Goal: Task Accomplishment & Management: Manage account settings

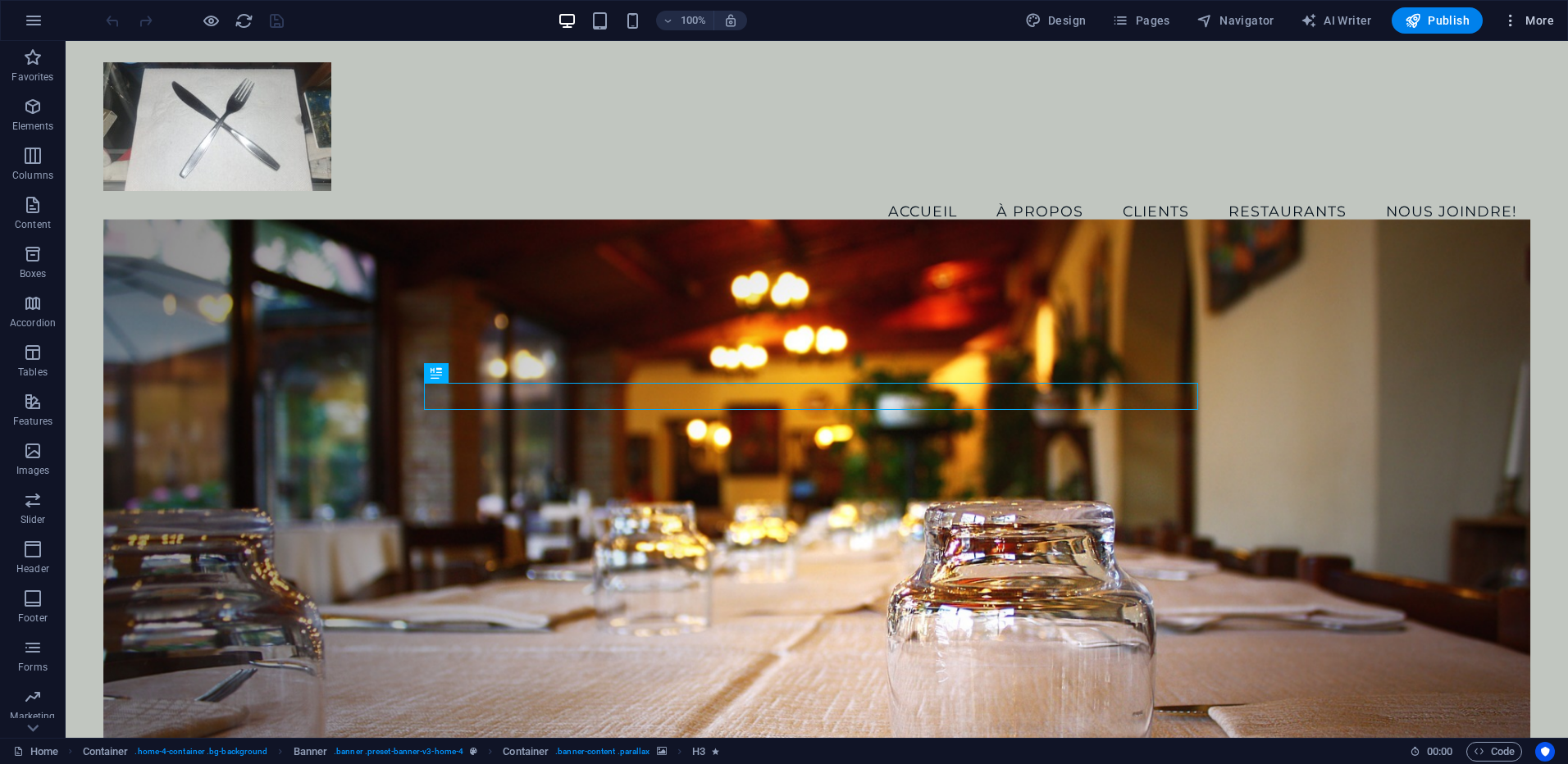
click at [1517, 22] on icon "button" at bounding box center [1510, 20] width 16 height 16
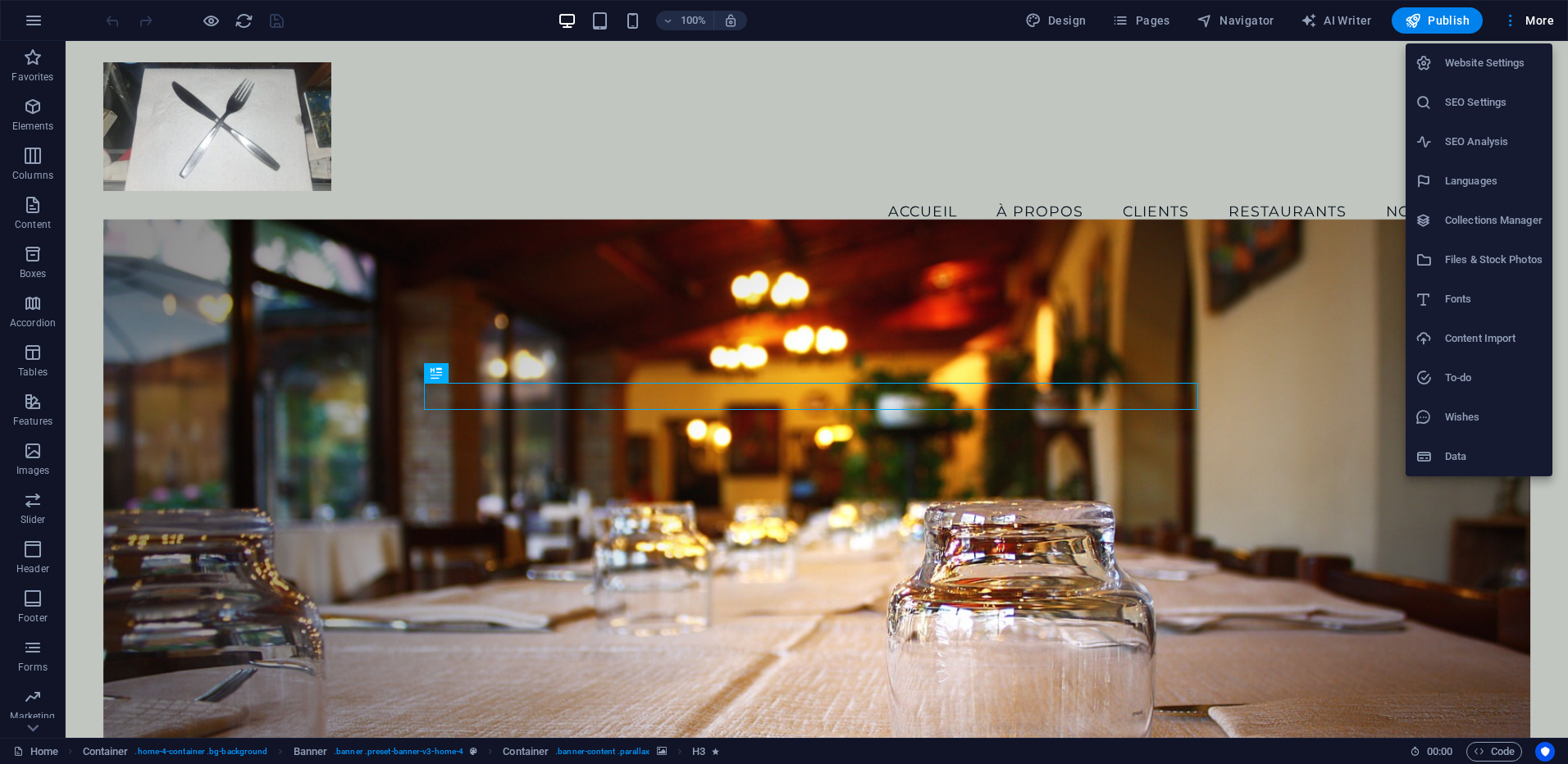
click at [29, 22] on div at bounding box center [784, 382] width 1568 height 764
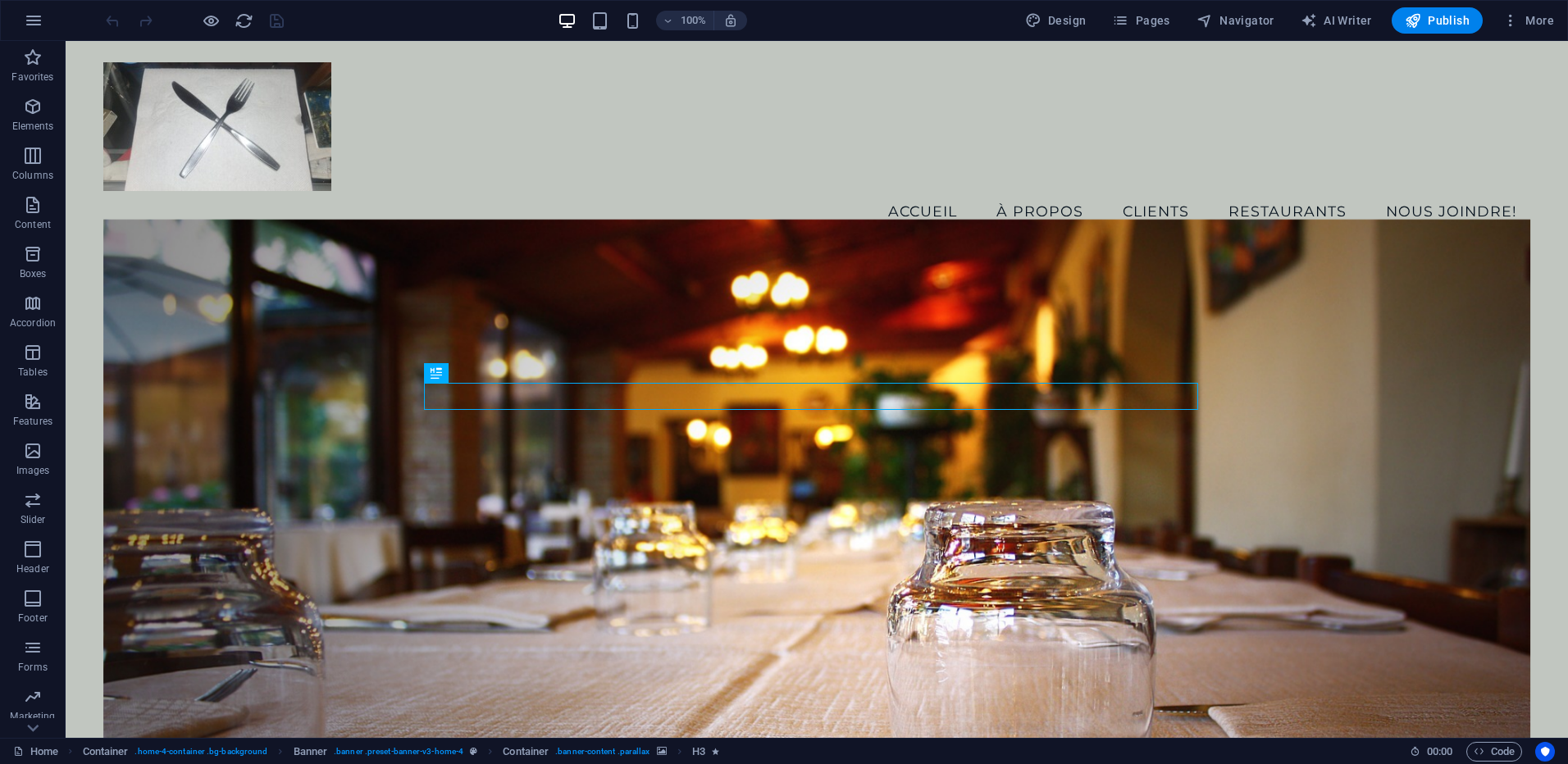
click at [29, 21] on icon "button" at bounding box center [34, 20] width 19 height 19
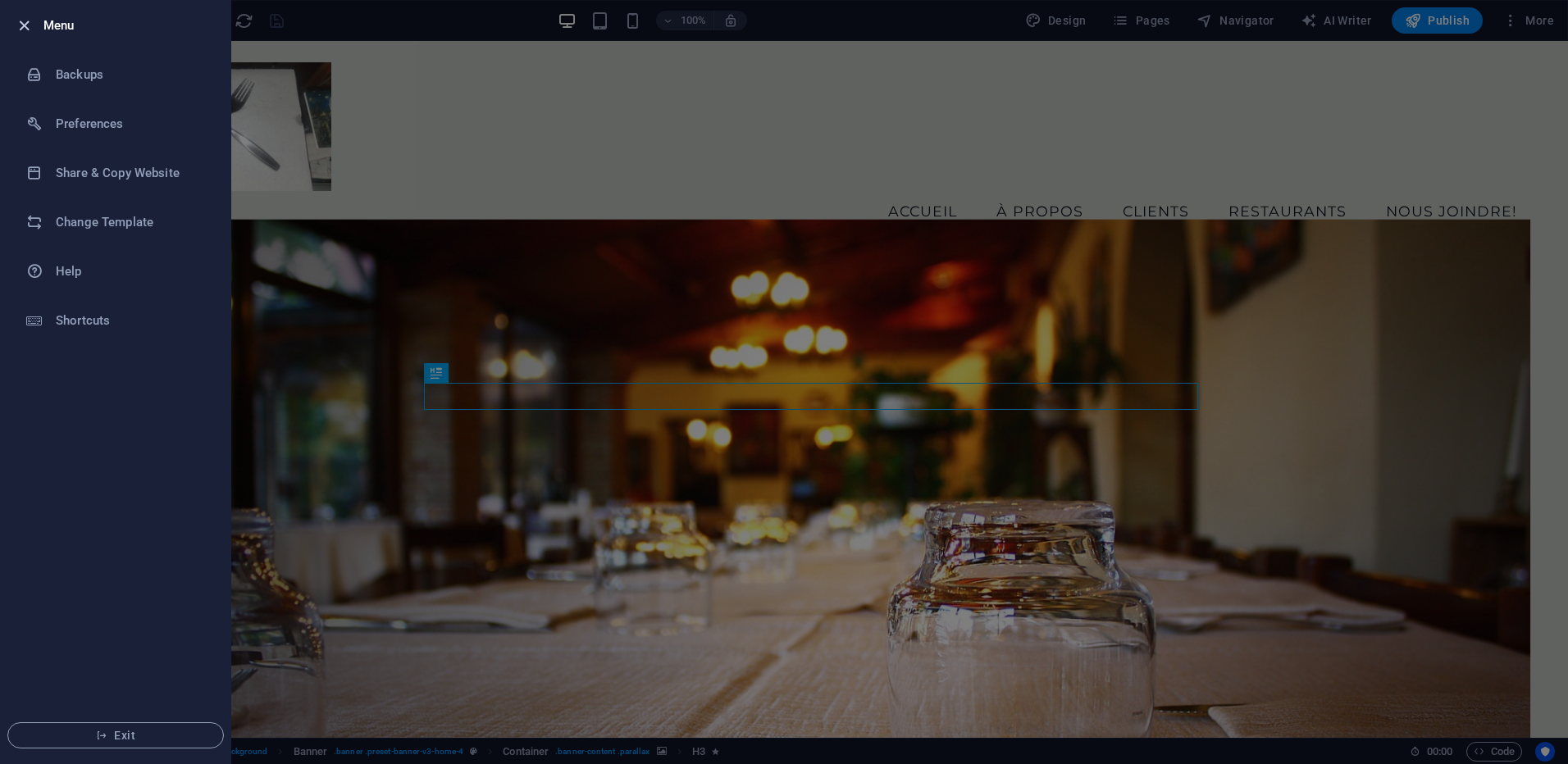
click at [24, 24] on icon "button" at bounding box center [23, 25] width 18 height 18
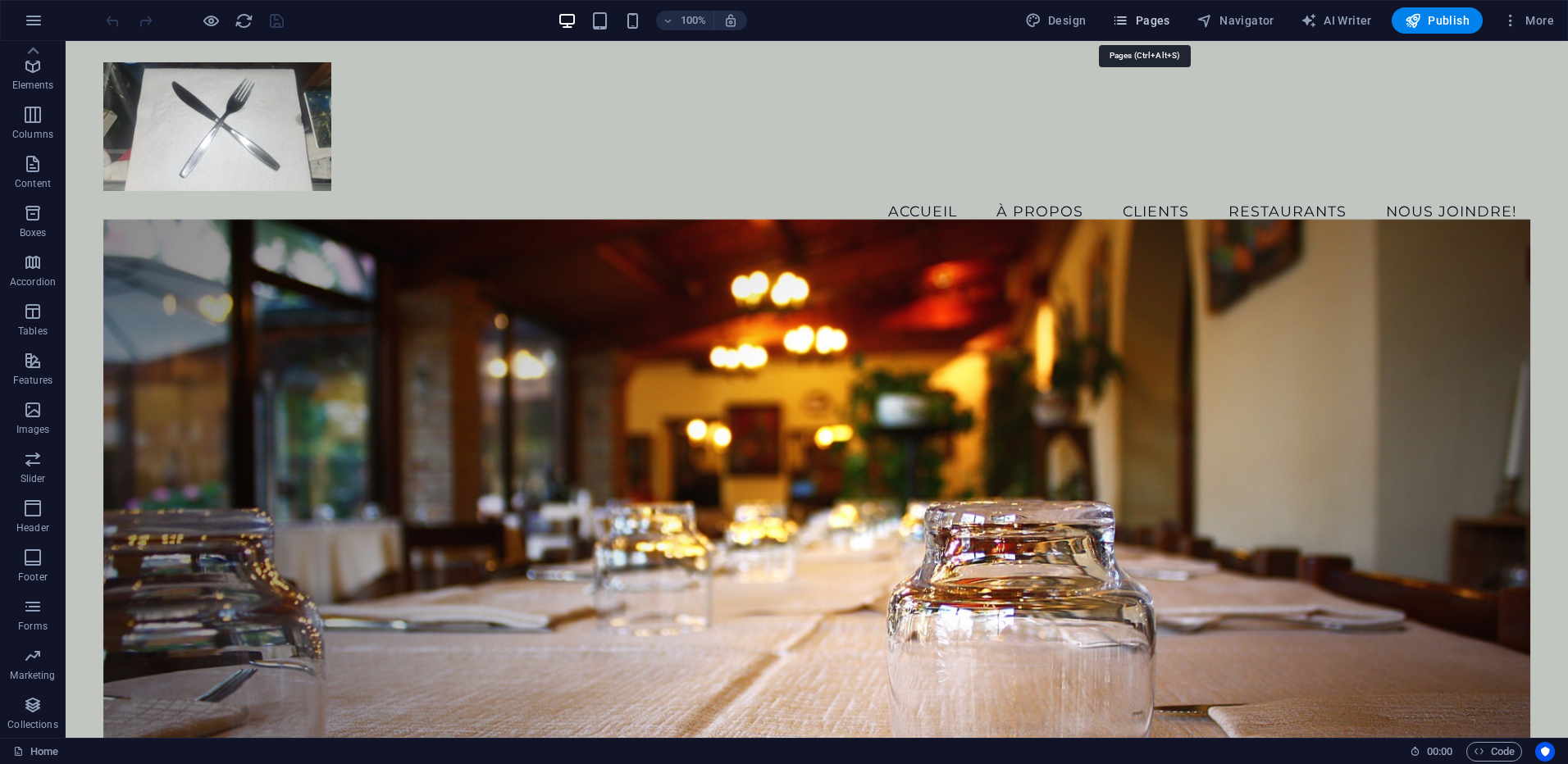
click at [1162, 20] on span "Pages" at bounding box center [1139, 20] width 57 height 16
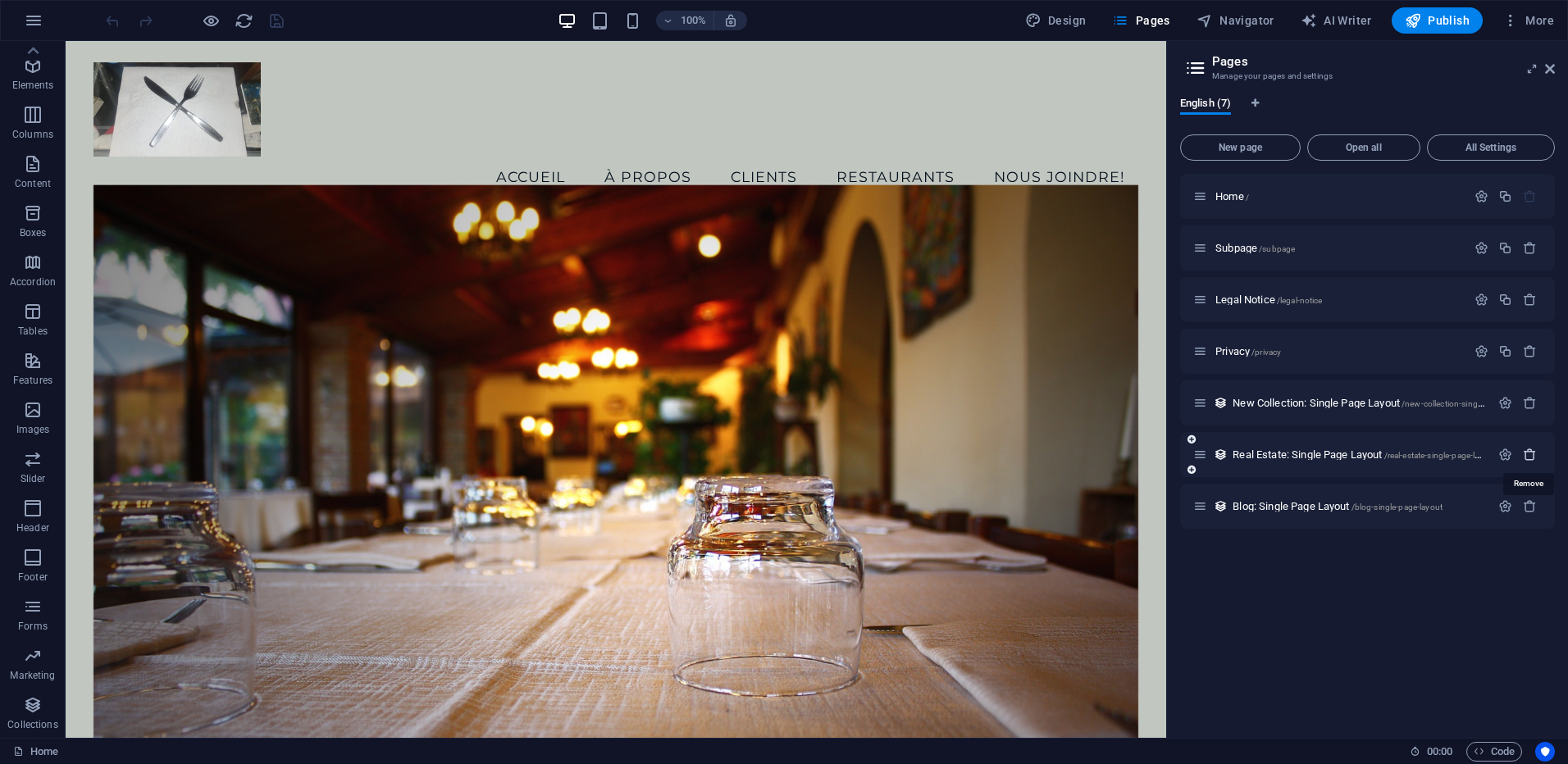
click at [1531, 453] on icon "button" at bounding box center [1529, 455] width 14 height 14
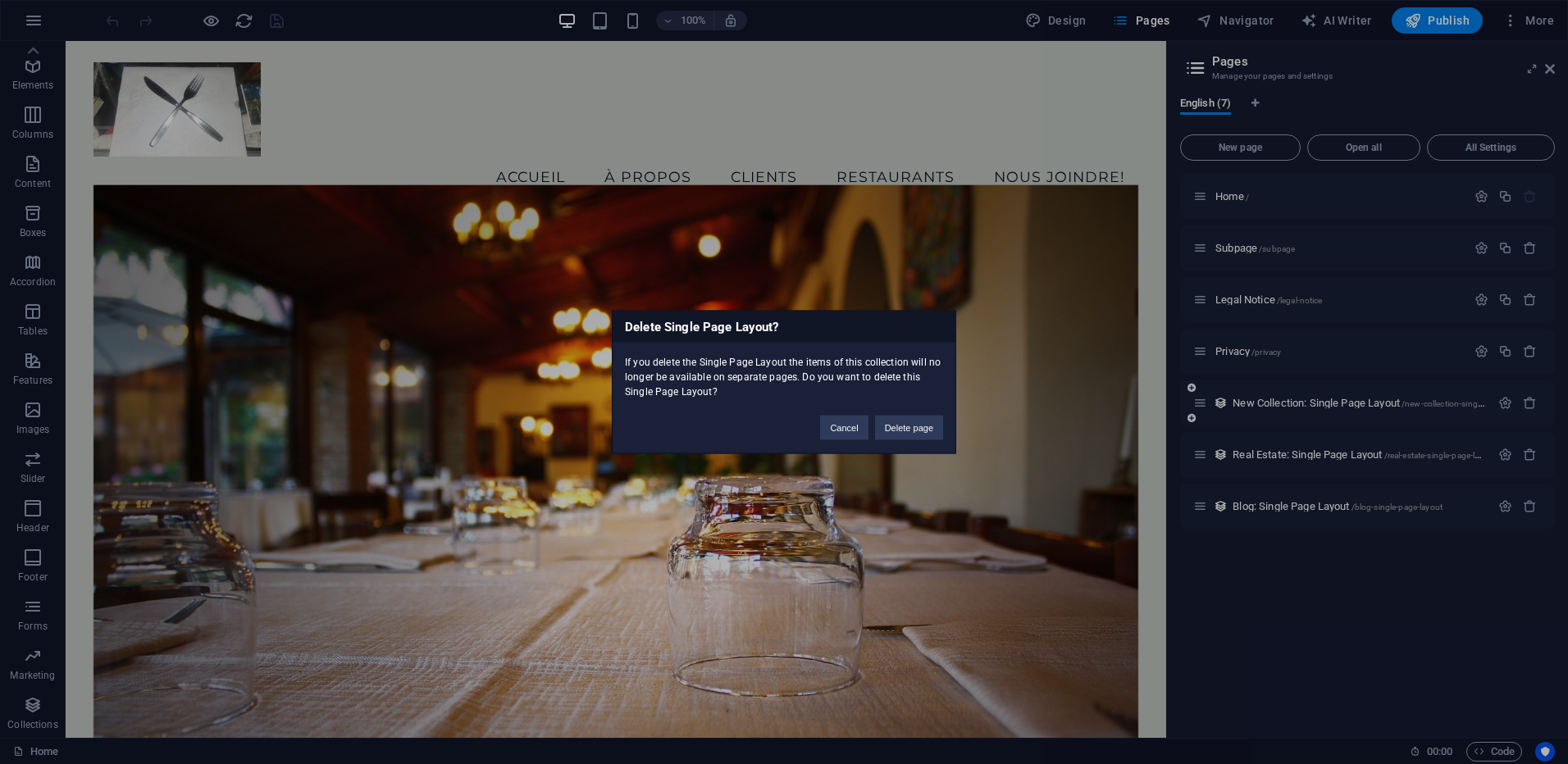
click at [914, 427] on button "Delete page" at bounding box center [909, 428] width 68 height 24
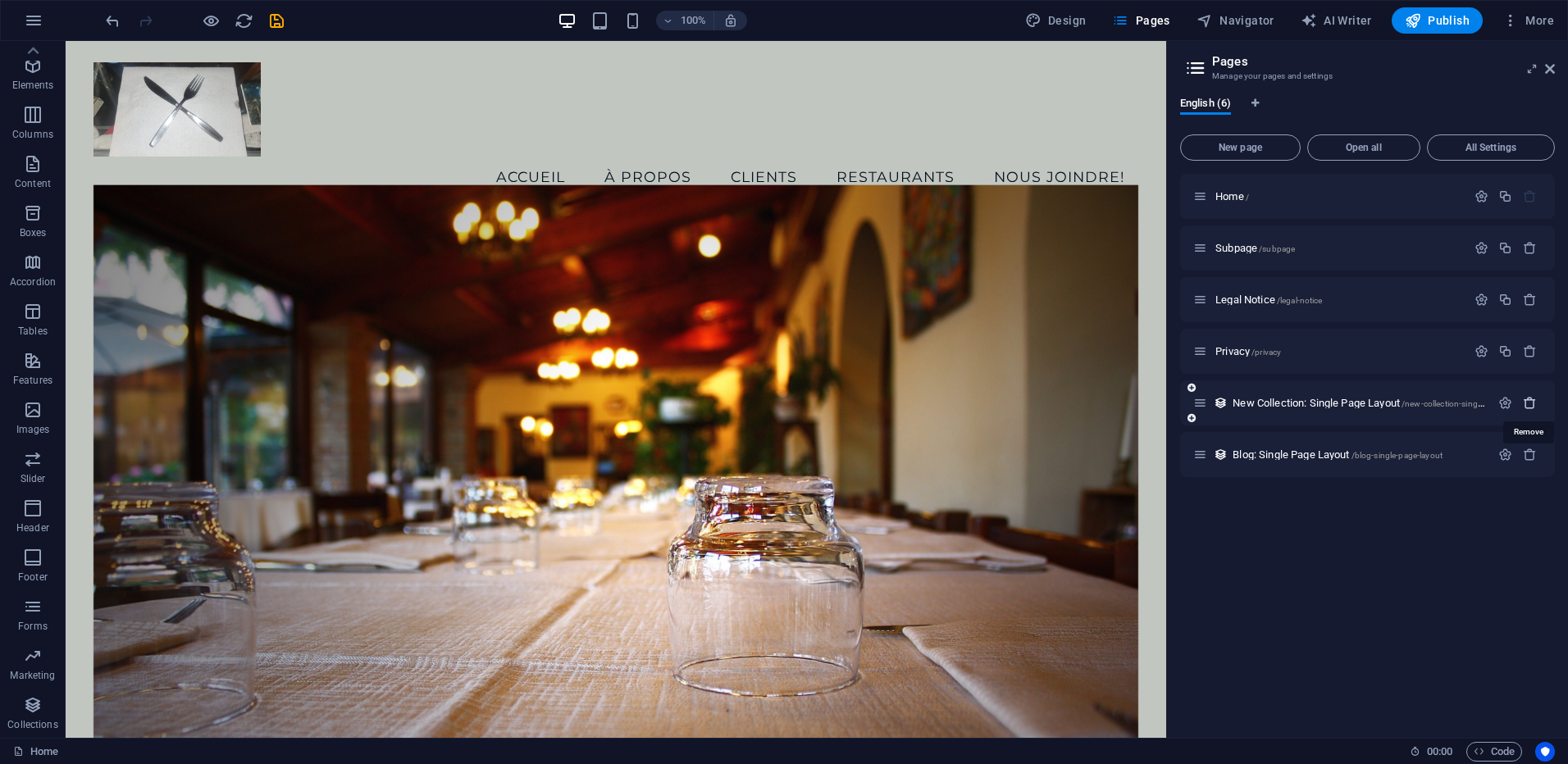
click at [1523, 398] on icon "button" at bounding box center [1529, 402] width 14 height 14
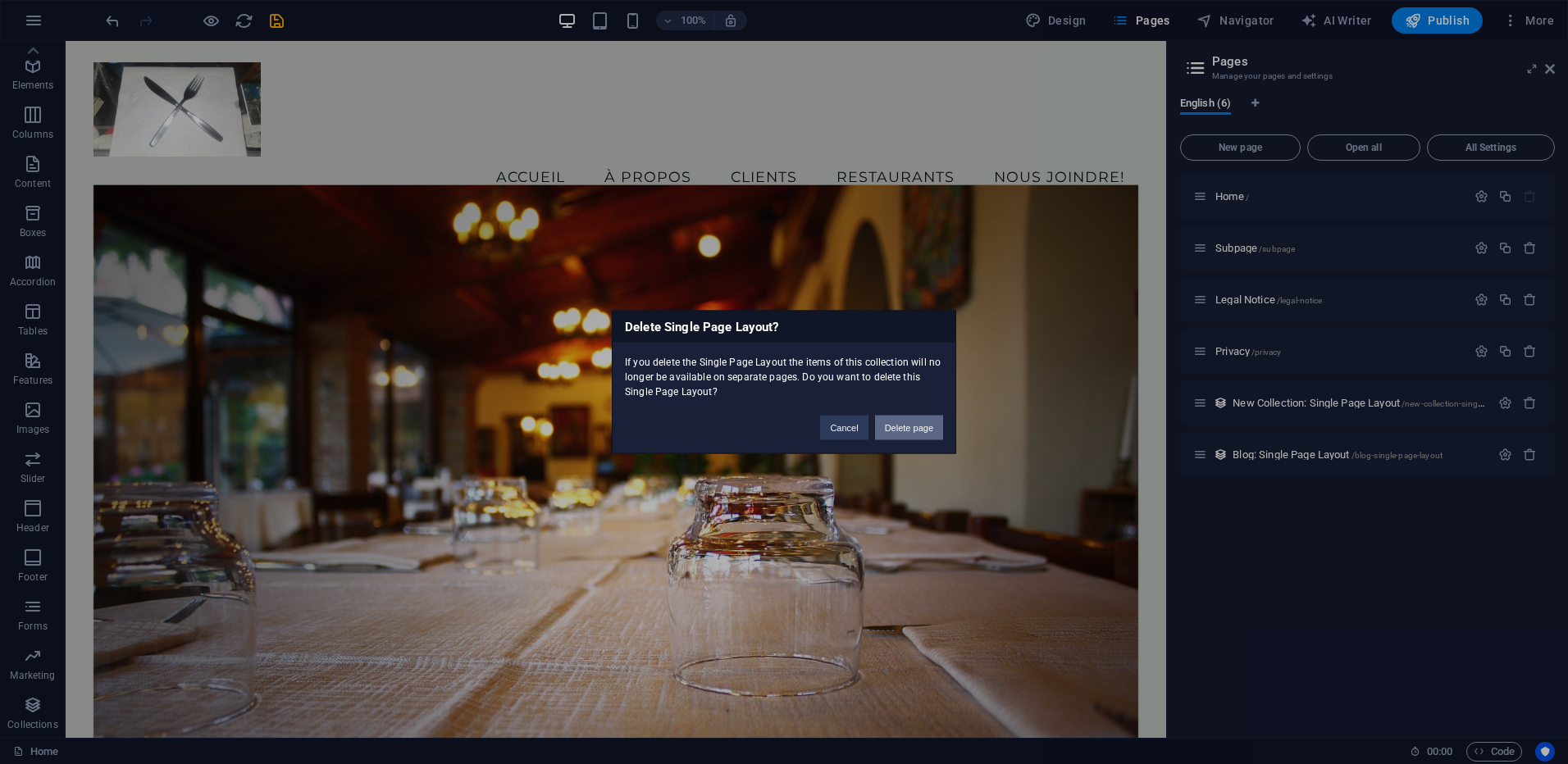
drag, startPoint x: 909, startPoint y: 425, endPoint x: 857, endPoint y: 384, distance: 66.2
click at [909, 425] on button "Delete page" at bounding box center [909, 428] width 68 height 24
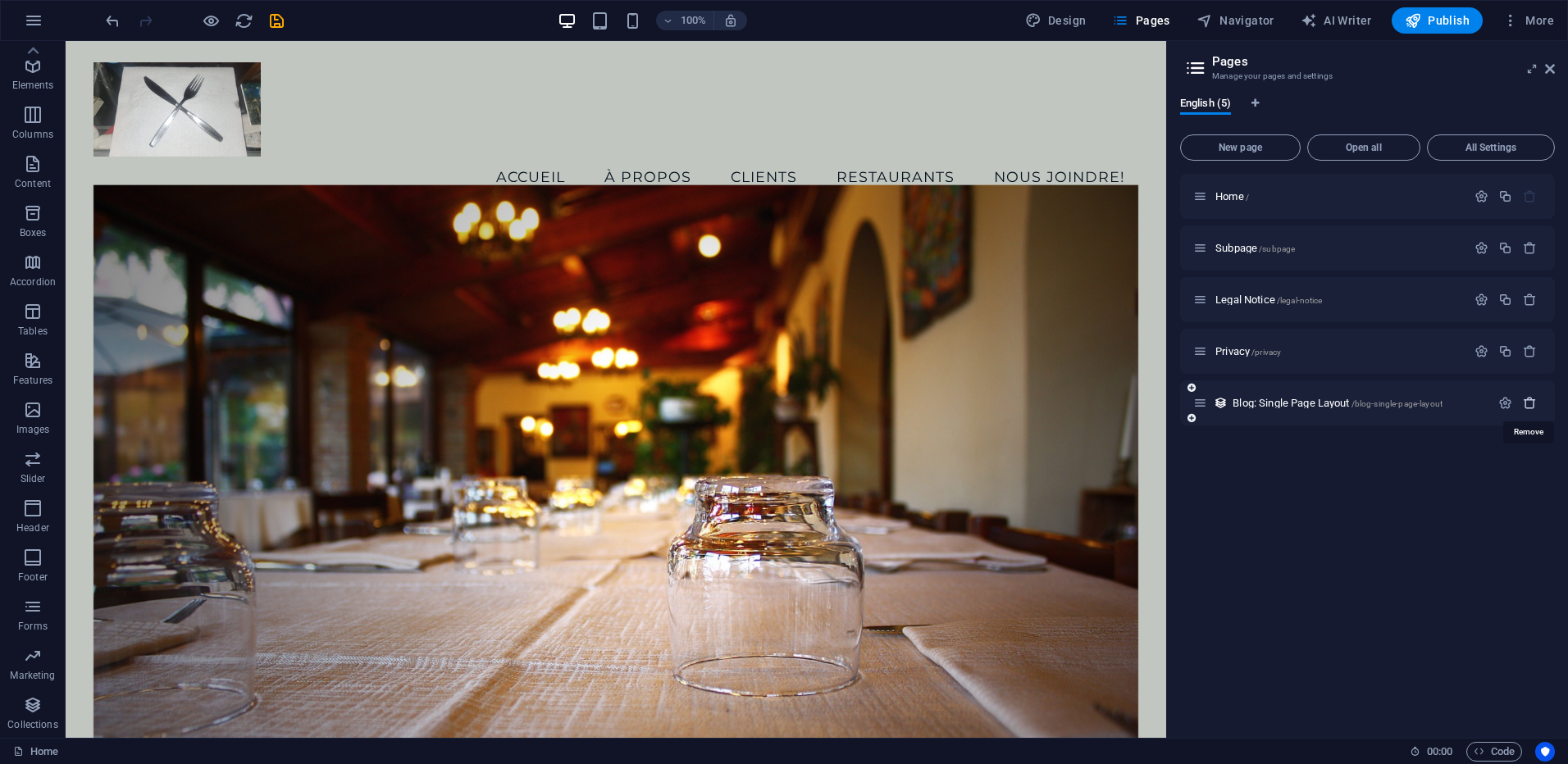
click at [1525, 401] on icon "button" at bounding box center [1529, 402] width 14 height 14
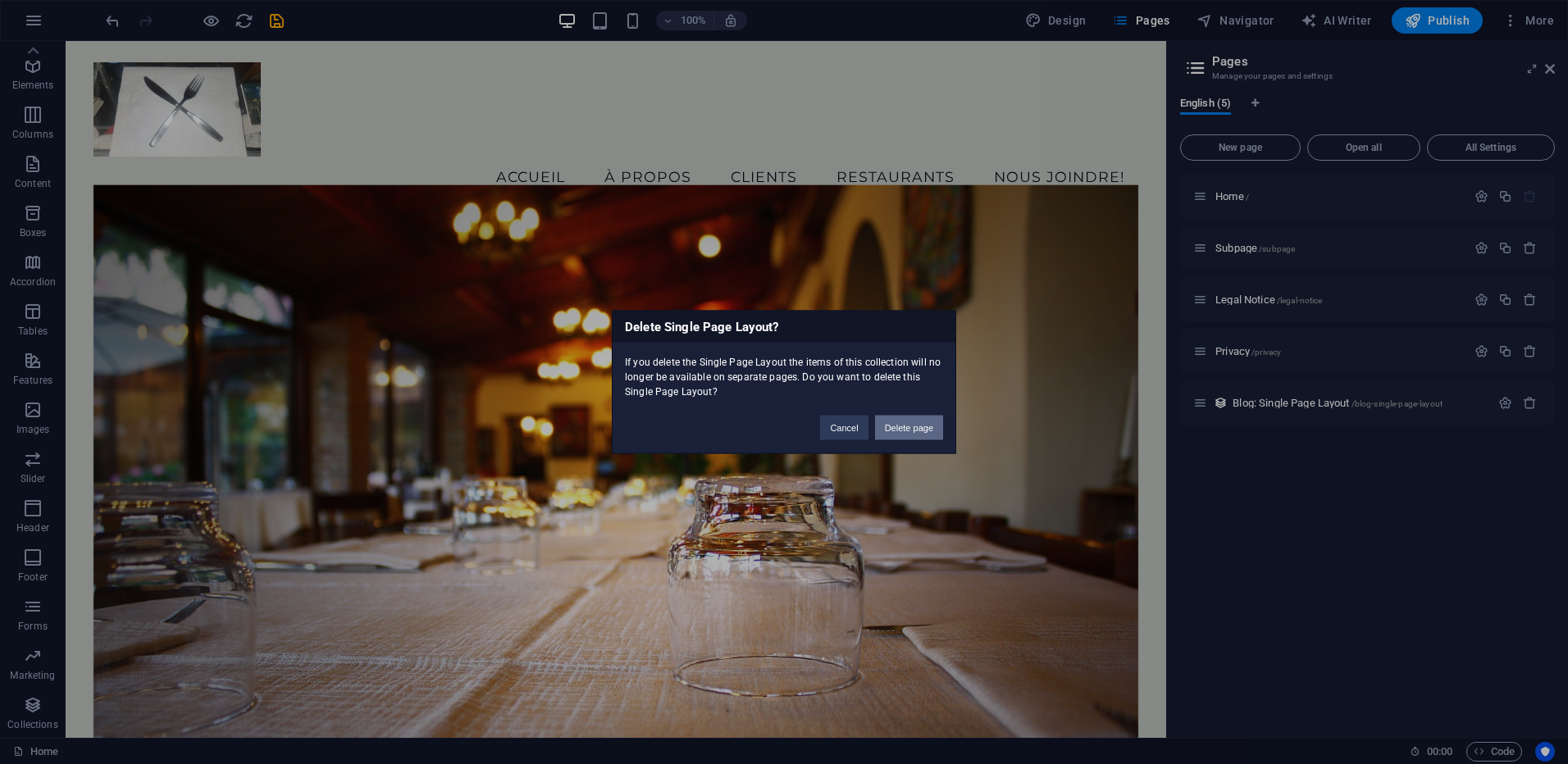
drag, startPoint x: 1043, startPoint y: 334, endPoint x: 920, endPoint y: 429, distance: 155.4
click at [920, 429] on button "Delete page" at bounding box center [909, 428] width 68 height 24
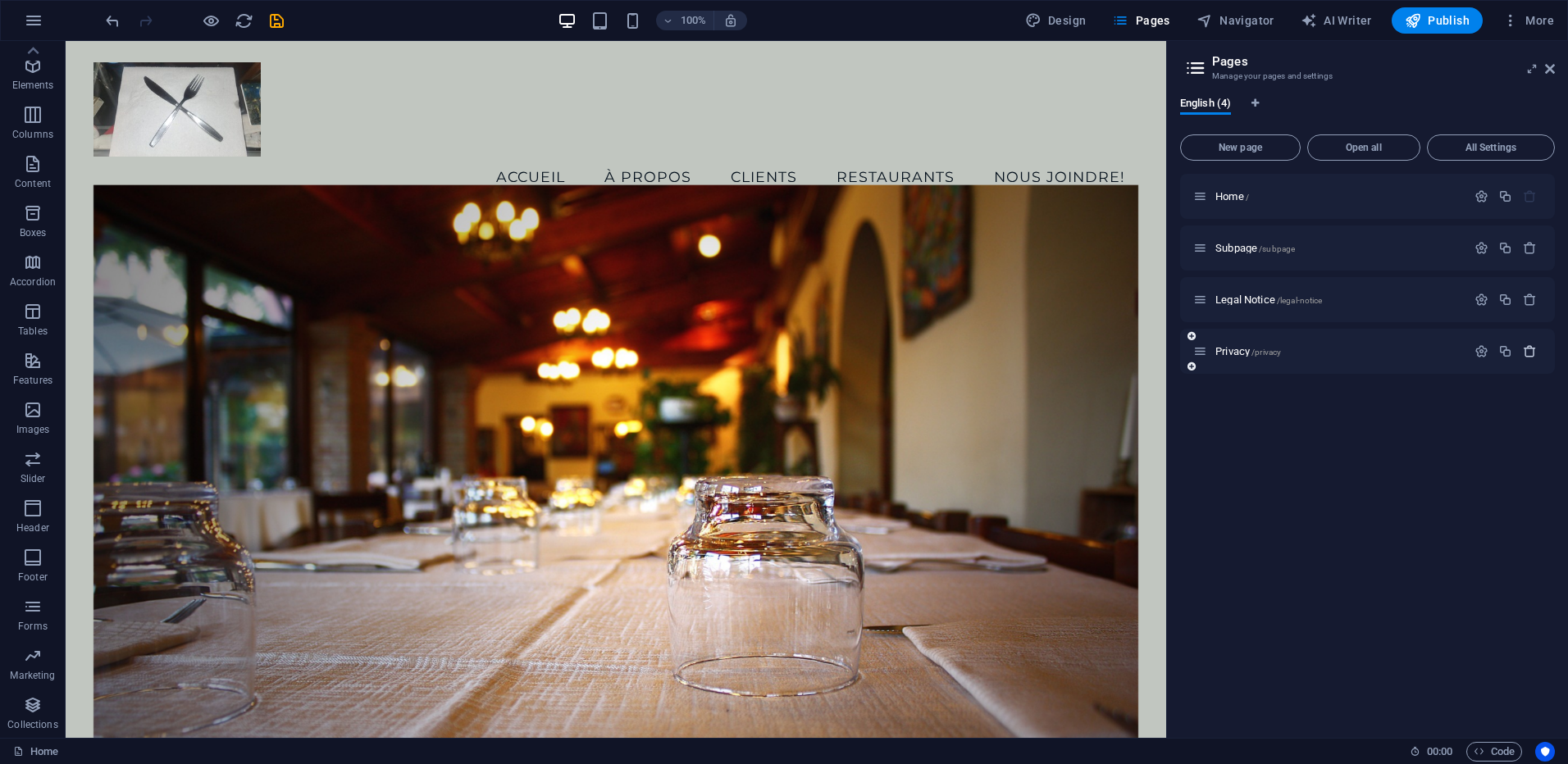
click at [1527, 353] on icon "button" at bounding box center [1529, 351] width 14 height 14
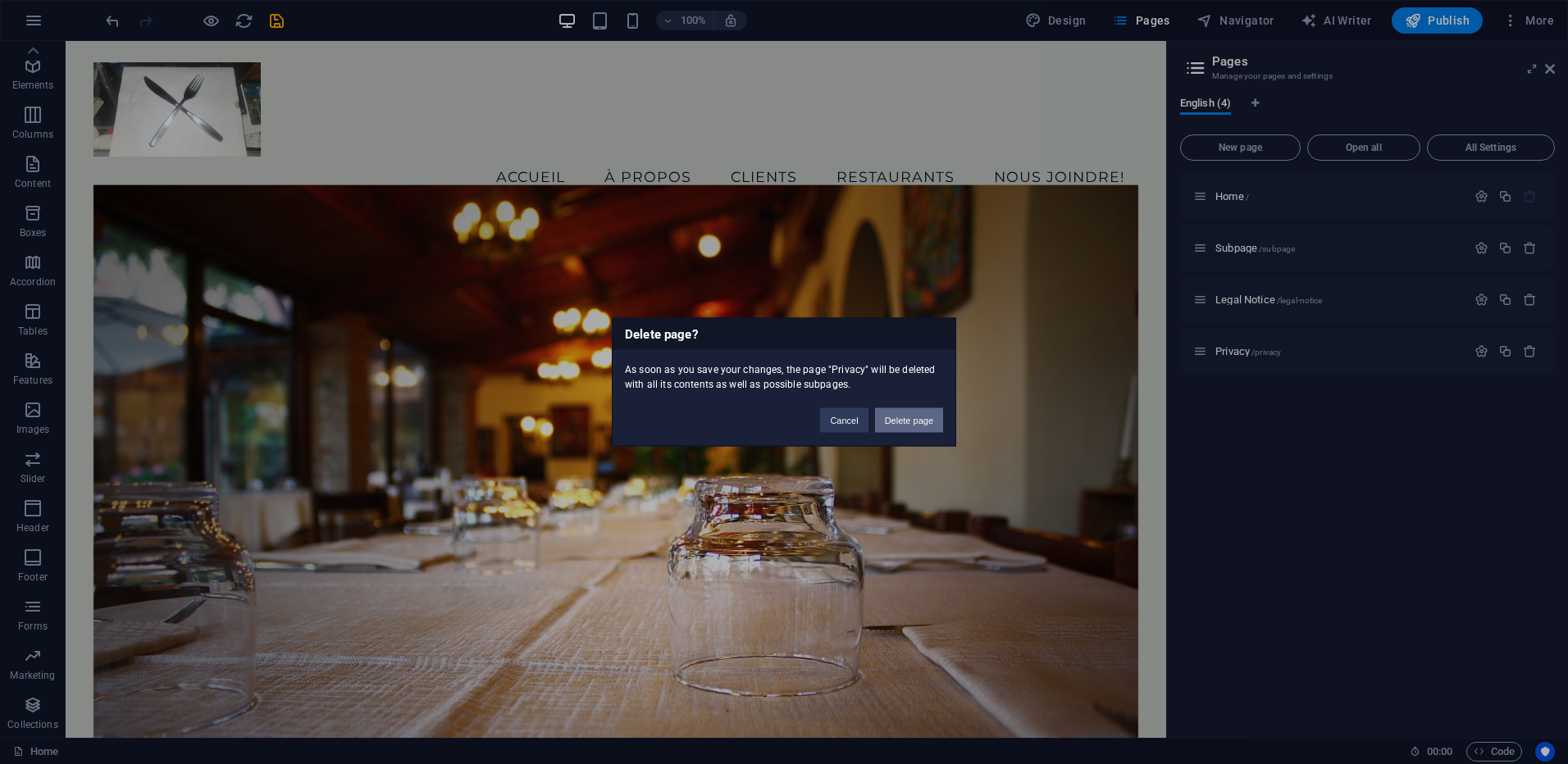
click at [914, 419] on button "Delete page" at bounding box center [909, 420] width 68 height 24
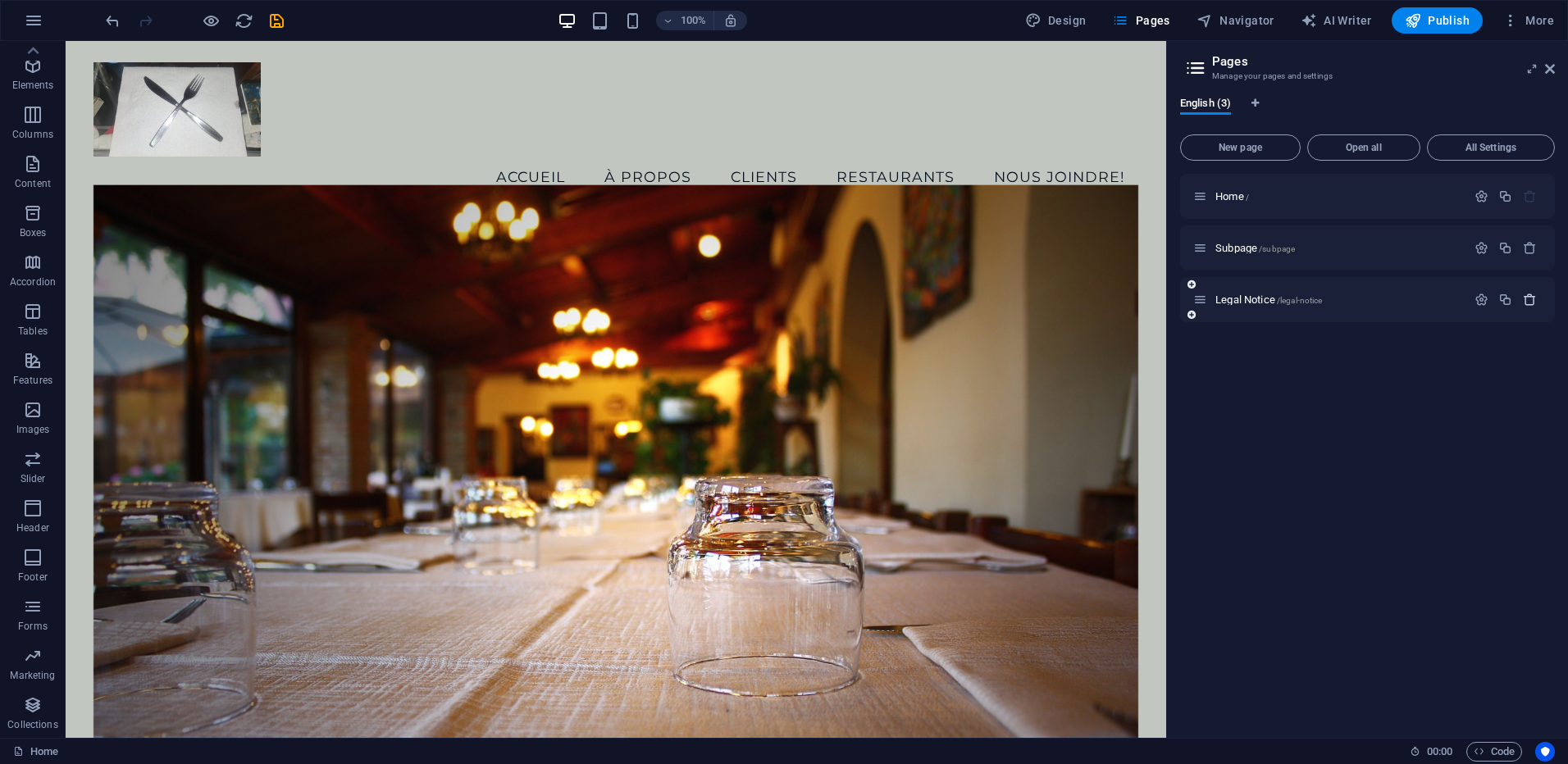
click at [1522, 301] on icon "button" at bounding box center [1529, 300] width 14 height 14
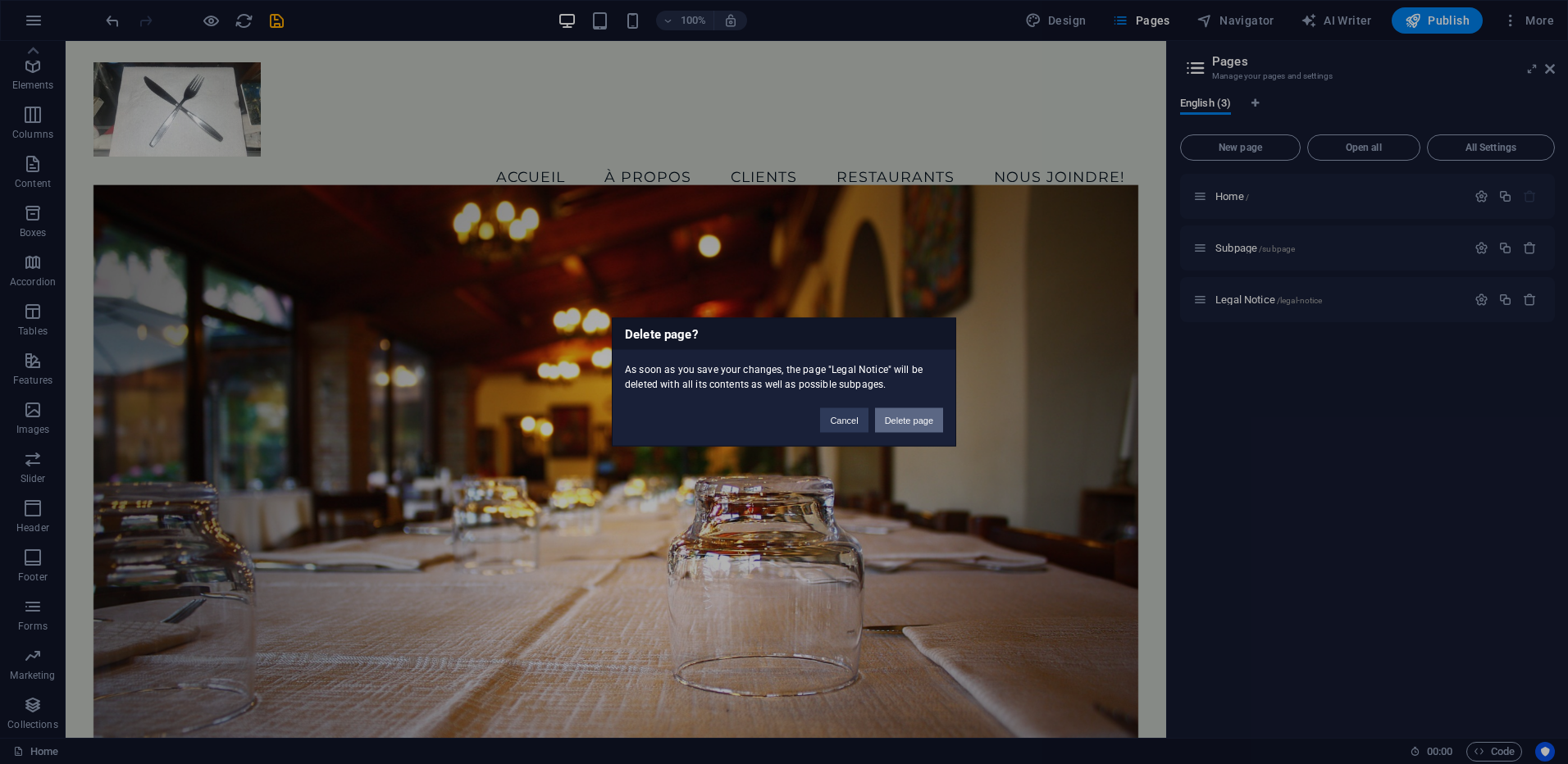
click at [906, 417] on button "Delete page" at bounding box center [909, 420] width 68 height 24
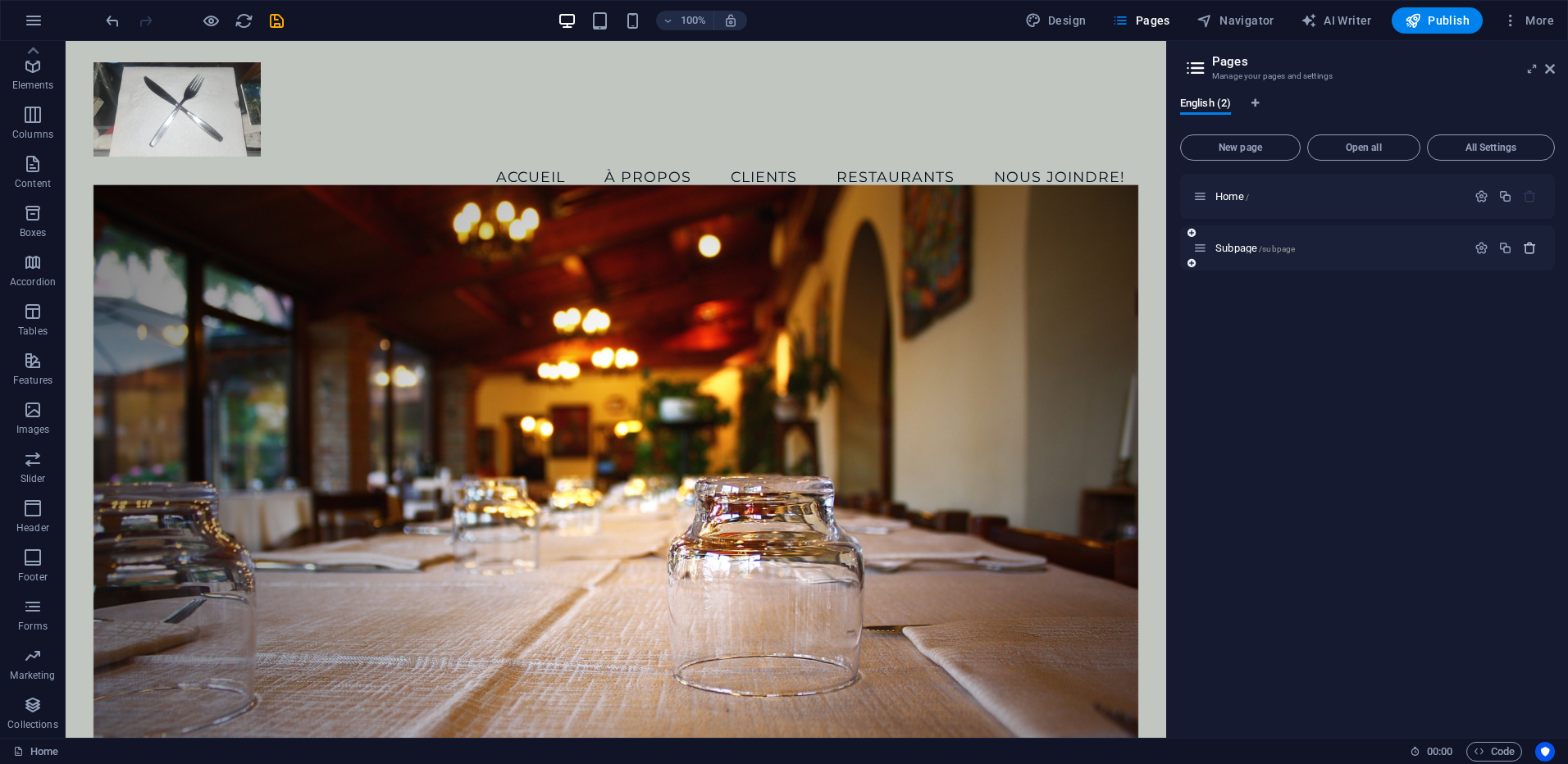
click at [1523, 248] on icon "button" at bounding box center [1529, 248] width 14 height 14
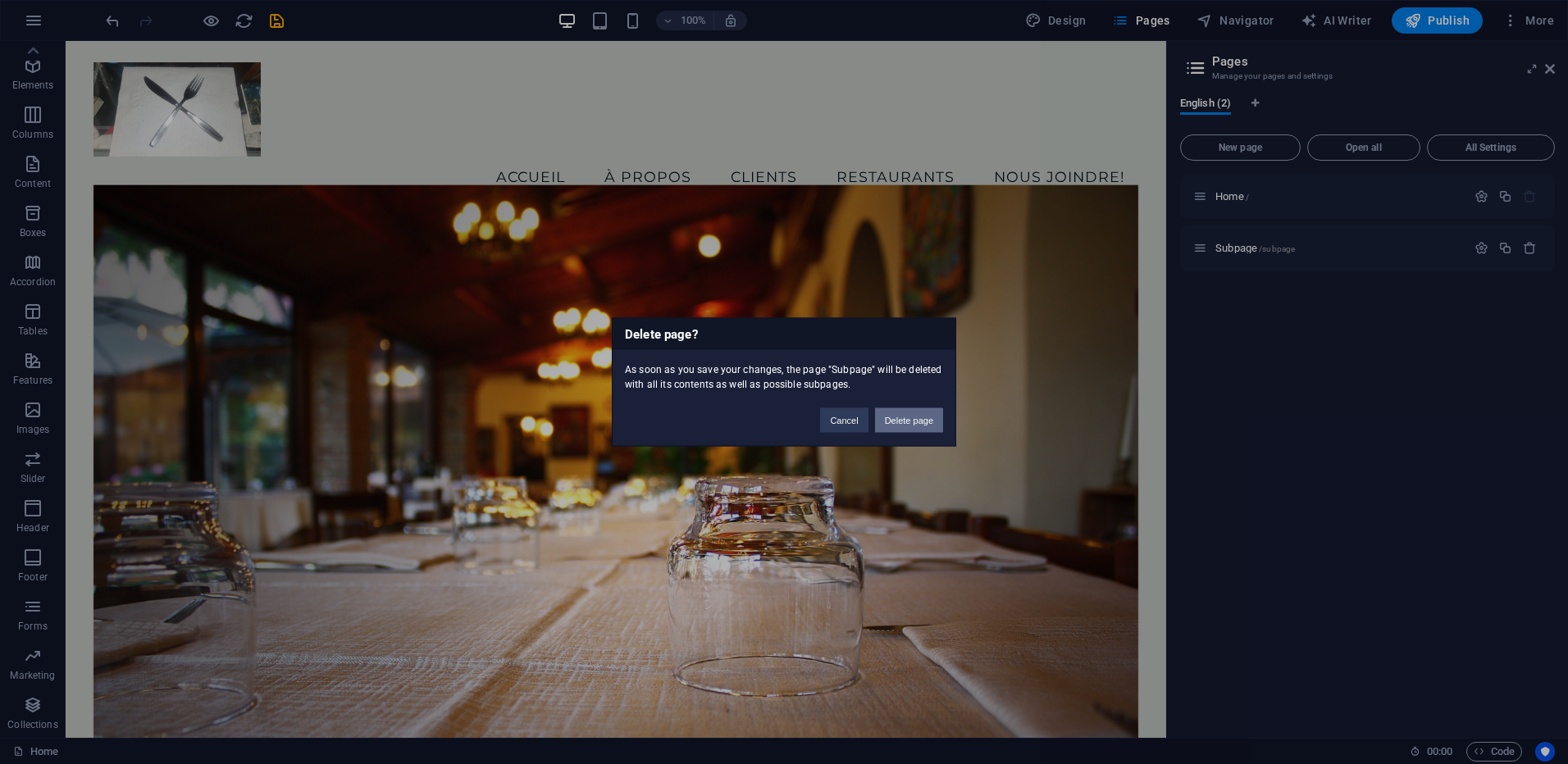
click at [919, 422] on button "Delete page" at bounding box center [909, 420] width 68 height 24
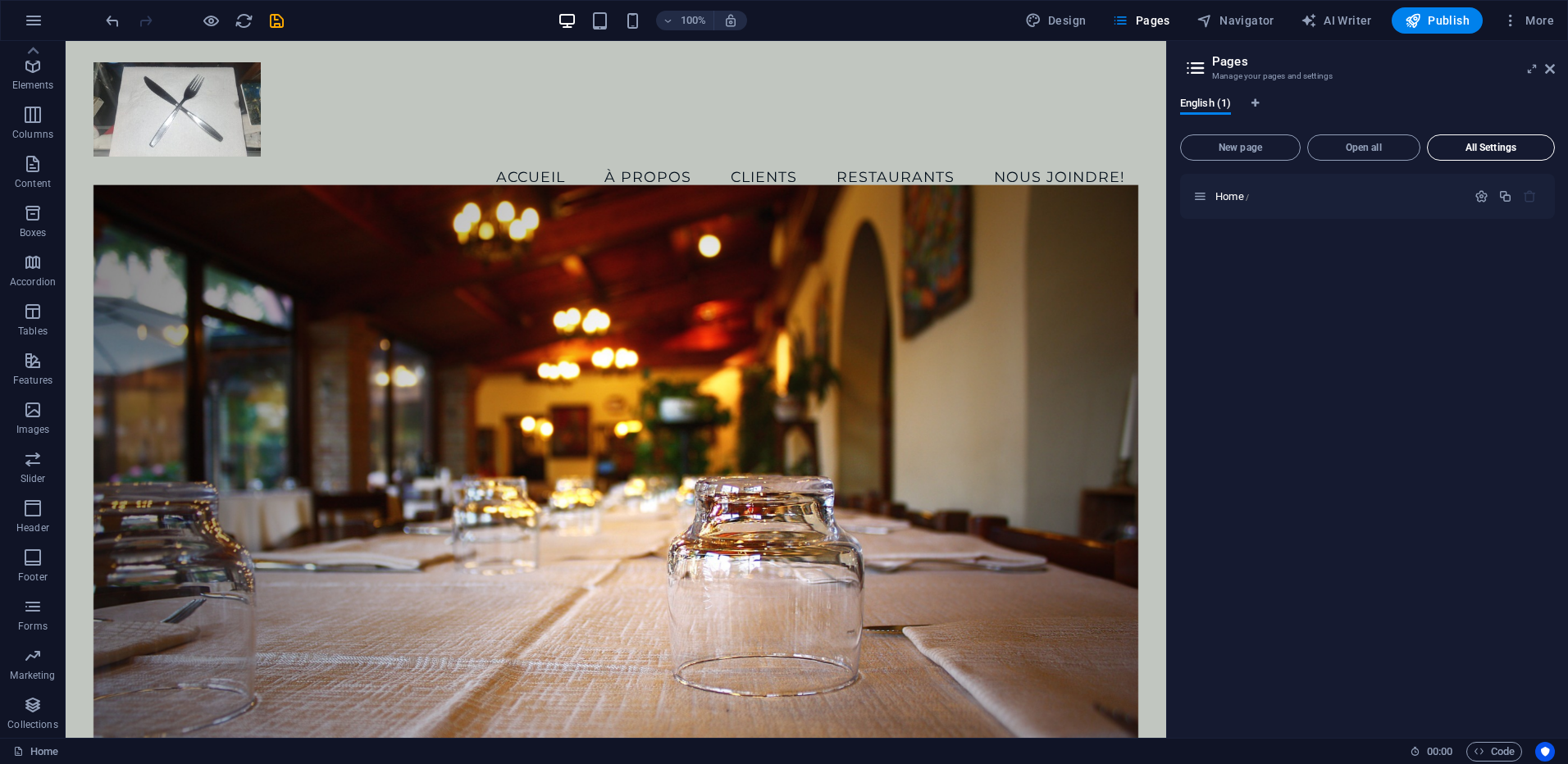
click at [1487, 150] on span "All Settings" at bounding box center [1490, 147] width 113 height 10
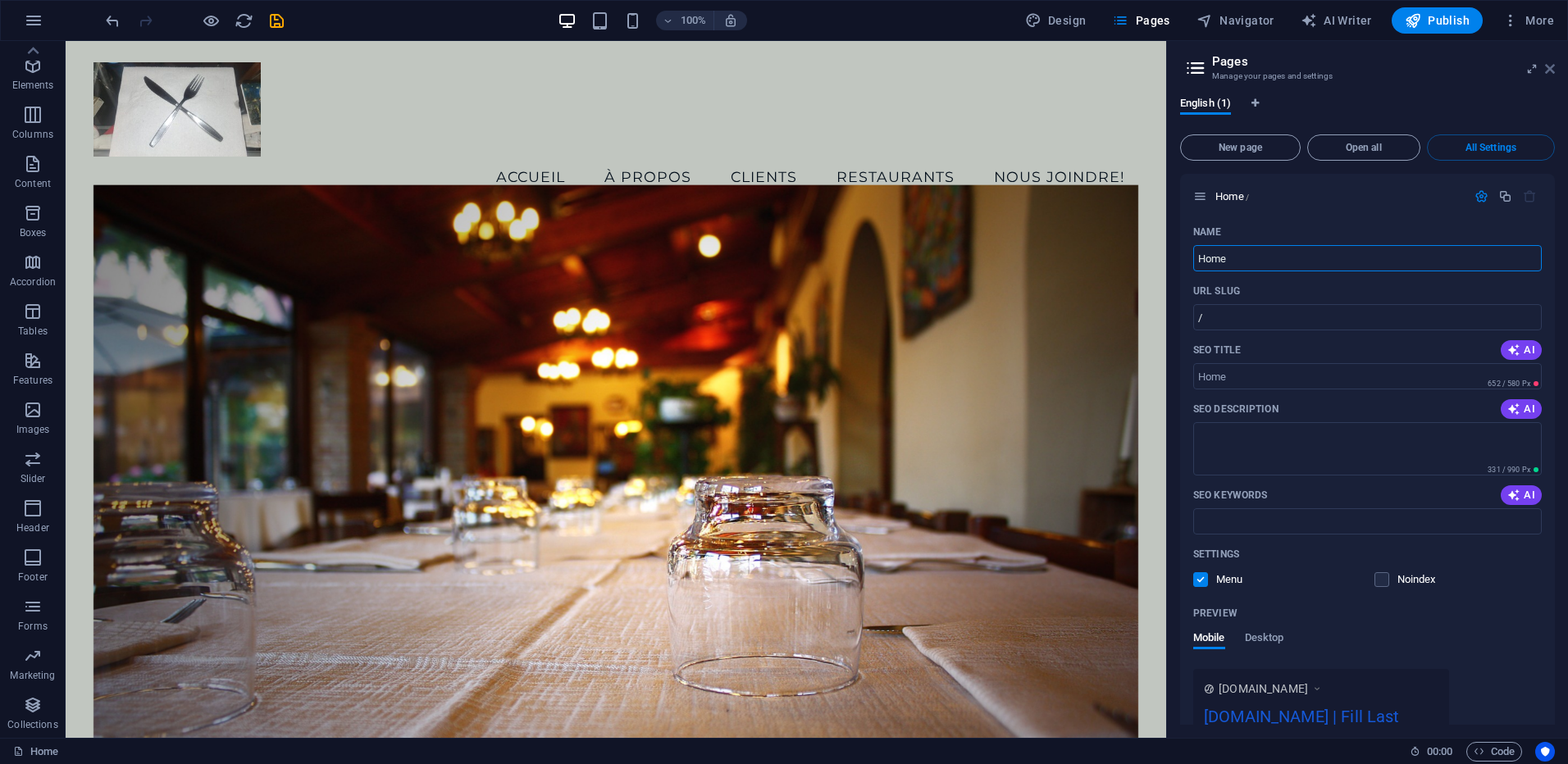
click at [1552, 70] on icon at bounding box center [1550, 69] width 10 height 14
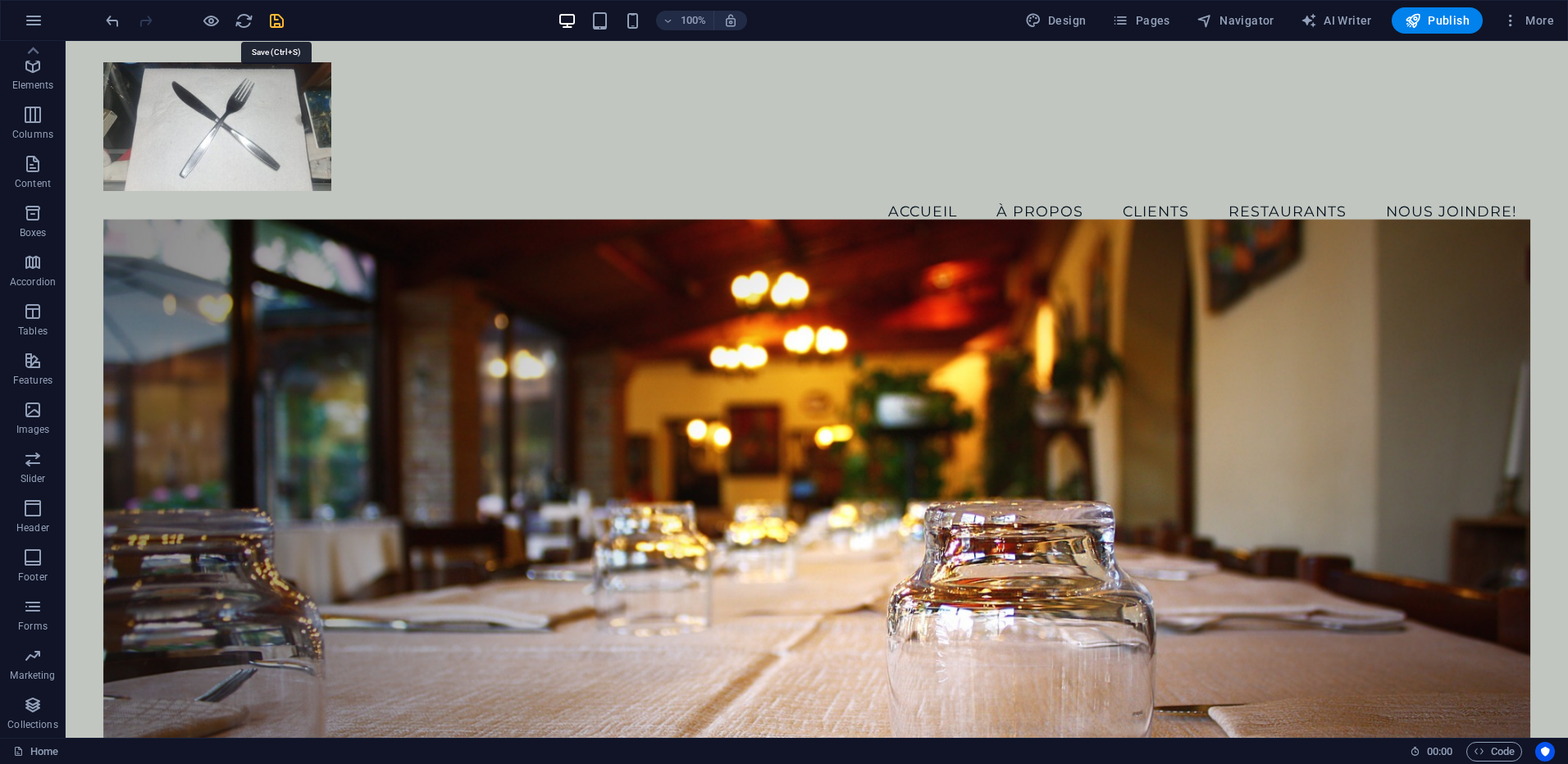
click at [277, 24] on icon "save" at bounding box center [276, 20] width 18 height 18
checkbox input "false"
click at [35, 750] on link "Home" at bounding box center [36, 751] width 46 height 19
click at [38, 748] on link "Home" at bounding box center [36, 751] width 46 height 19
